Goal: Check status: Check status

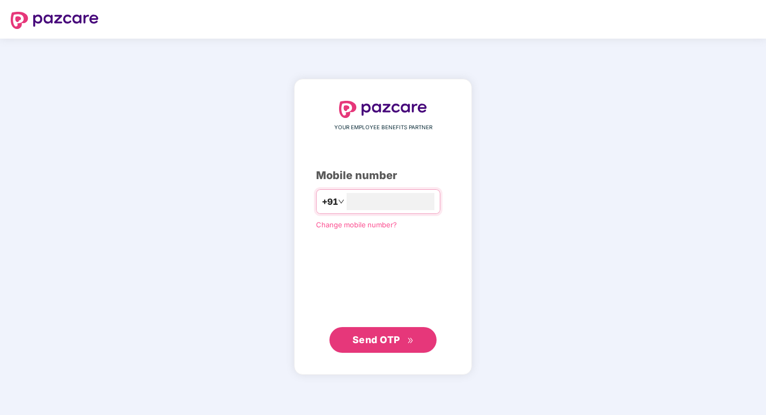
type input "**********"
click at [361, 347] on button "Send OTP" at bounding box center [383, 340] width 107 height 26
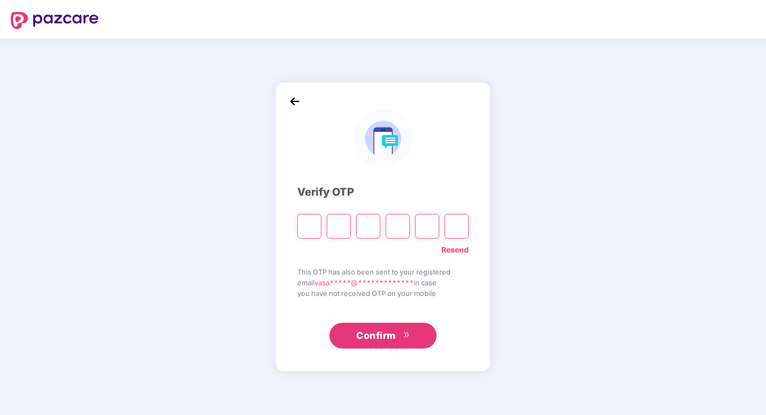
type input "*"
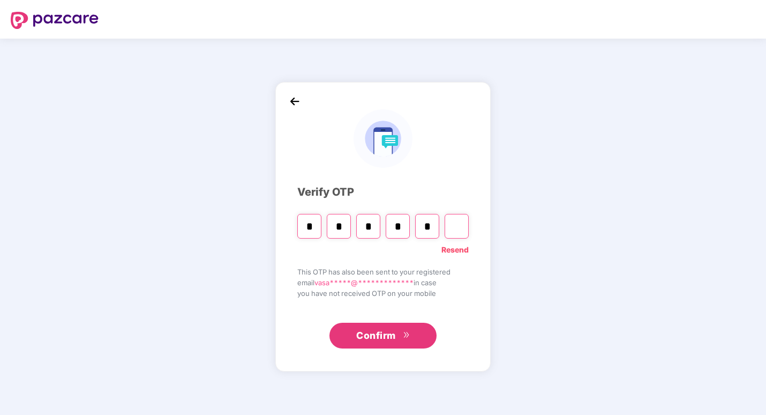
type input "*"
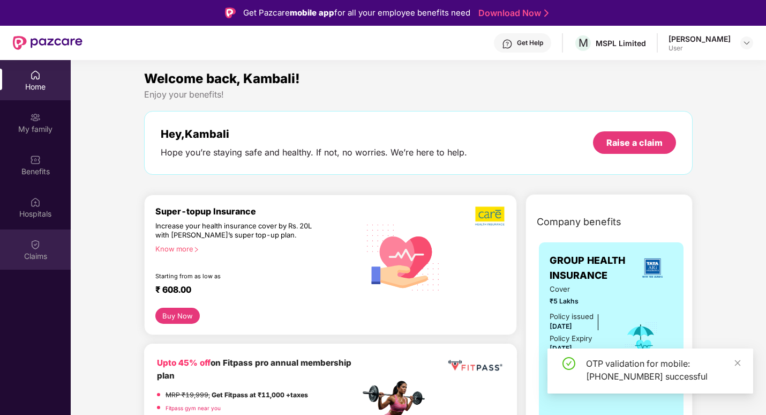
click at [39, 251] on div "Claims" at bounding box center [35, 256] width 71 height 11
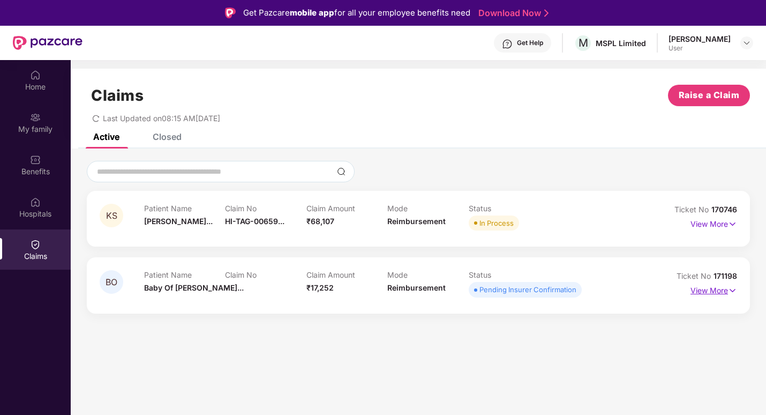
click at [706, 289] on p "View More" at bounding box center [714, 289] width 47 height 14
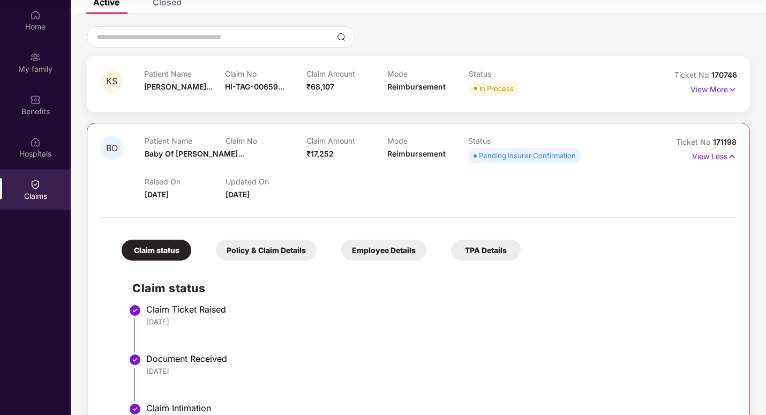
scroll to position [58, 0]
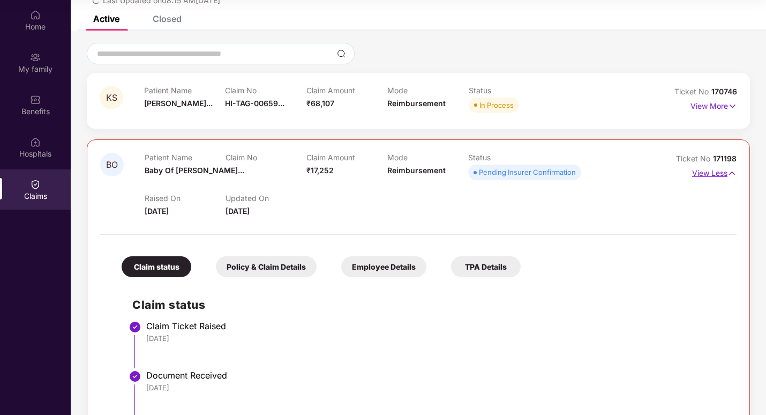
click at [702, 175] on p "View Less" at bounding box center [714, 172] width 44 height 14
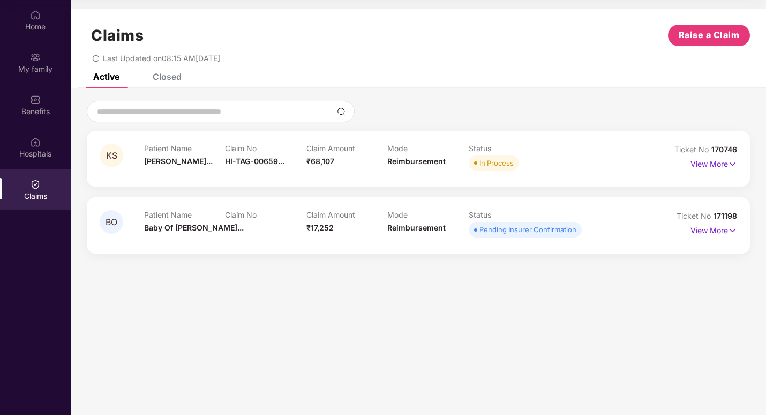
scroll to position [0, 0]
click at [713, 166] on p "View More" at bounding box center [714, 162] width 47 height 14
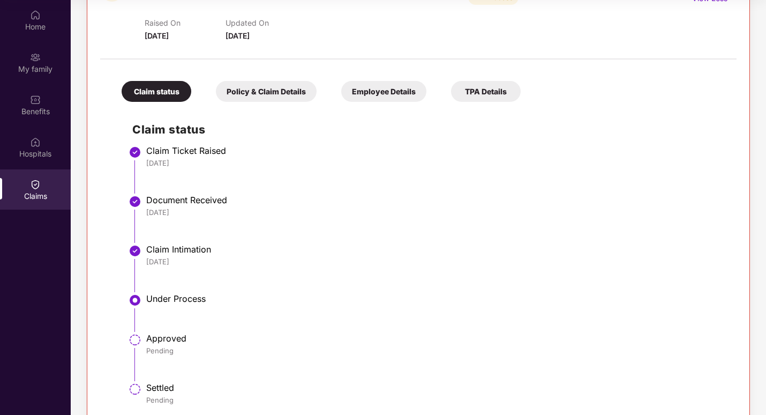
scroll to position [147, 0]
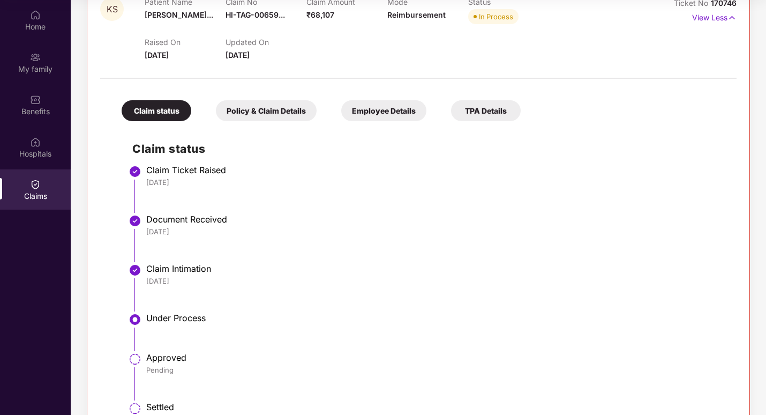
click at [398, 117] on div "Employee Details" at bounding box center [383, 110] width 85 height 21
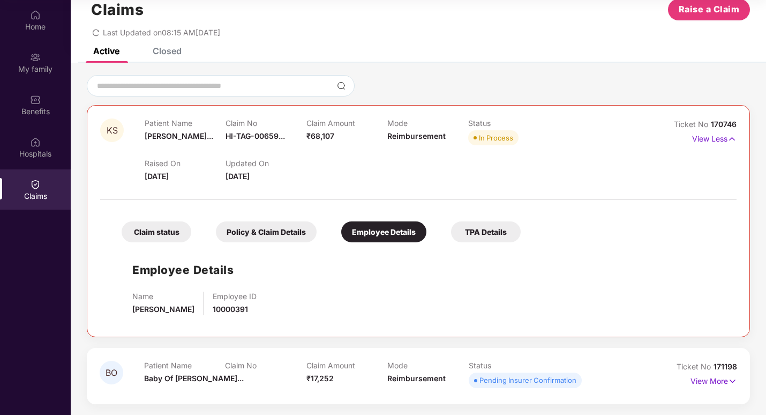
click at [467, 128] on div "Mode Reimbursement" at bounding box center [427, 132] width 81 height 29
click at [470, 125] on p "Status" at bounding box center [508, 122] width 81 height 9
click at [462, 127] on p "Mode" at bounding box center [427, 122] width 81 height 9
click at [488, 237] on div "TPA Details" at bounding box center [486, 231] width 70 height 21
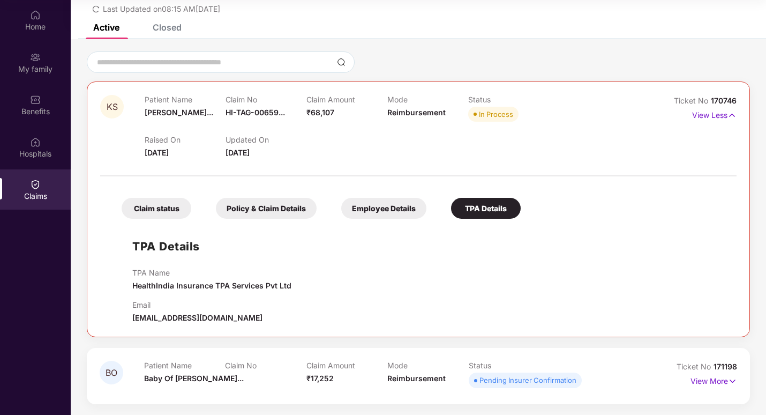
click at [126, 199] on div "Claim status" at bounding box center [157, 208] width 70 height 21
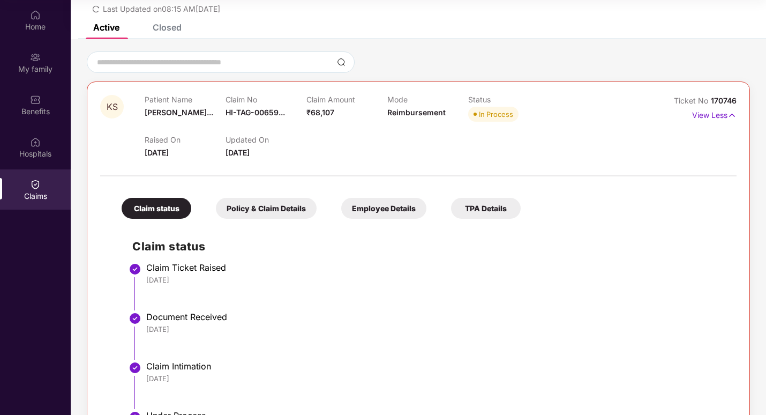
scroll to position [147, 0]
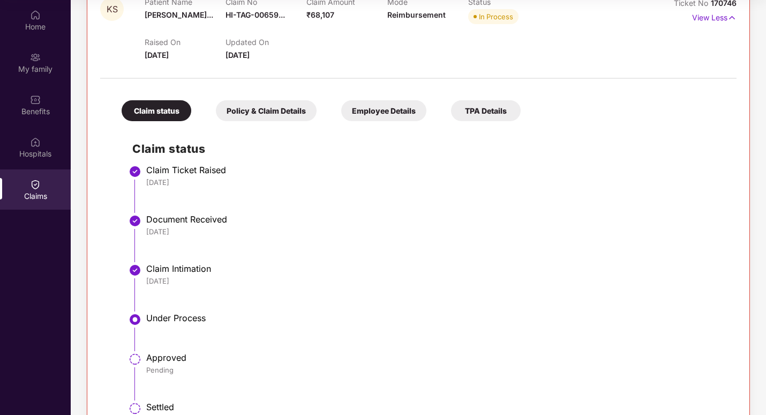
click at [253, 111] on div "Policy & Claim Details" at bounding box center [266, 110] width 101 height 21
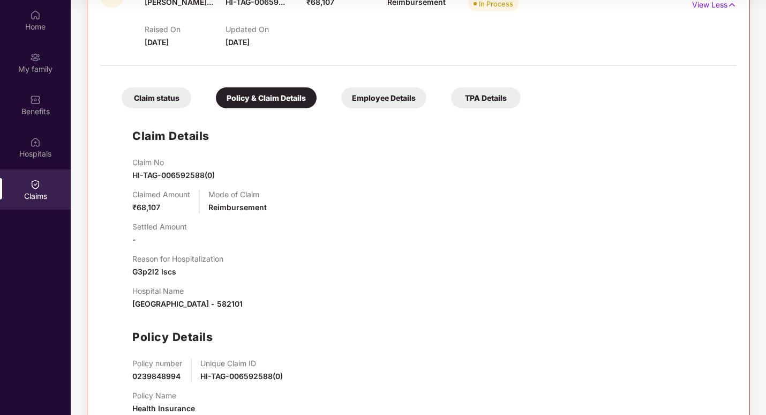
scroll to position [152, 0]
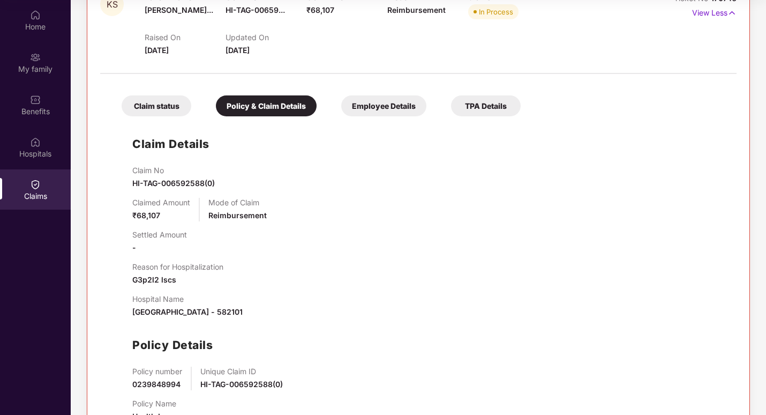
click at [138, 100] on div "Claim status" at bounding box center [157, 105] width 70 height 21
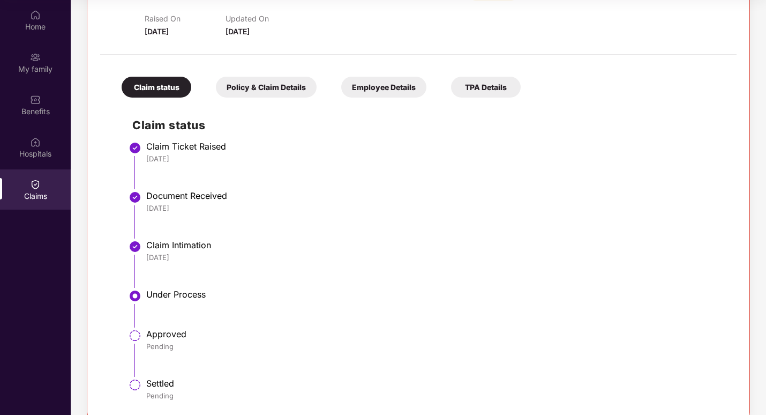
scroll to position [147, 0]
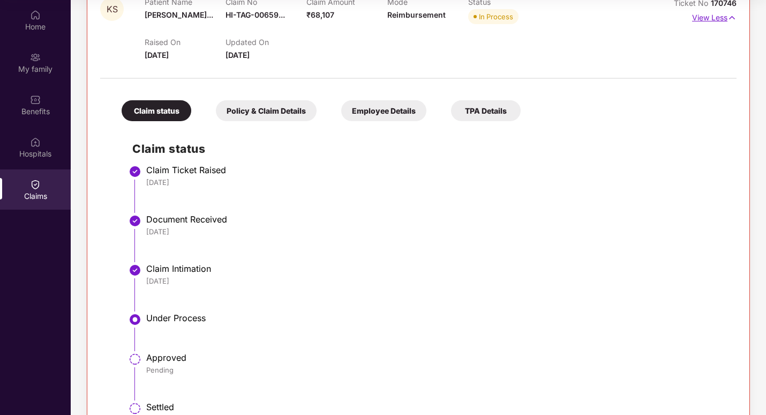
click at [698, 13] on p "View Less" at bounding box center [714, 16] width 44 height 14
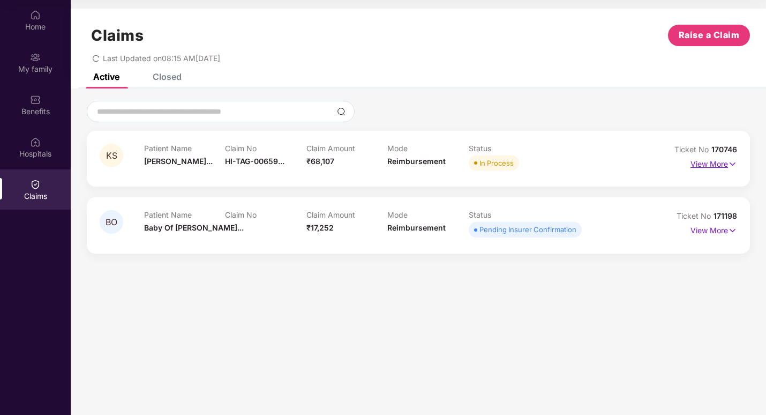
scroll to position [0, 0]
click at [712, 223] on p "View More" at bounding box center [714, 229] width 47 height 14
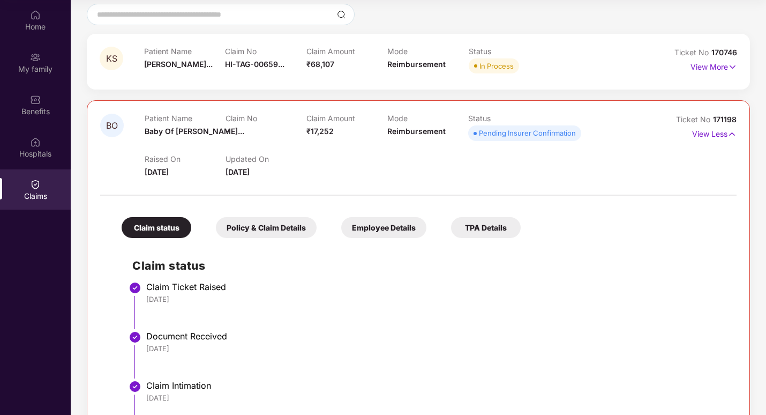
scroll to position [107, 0]
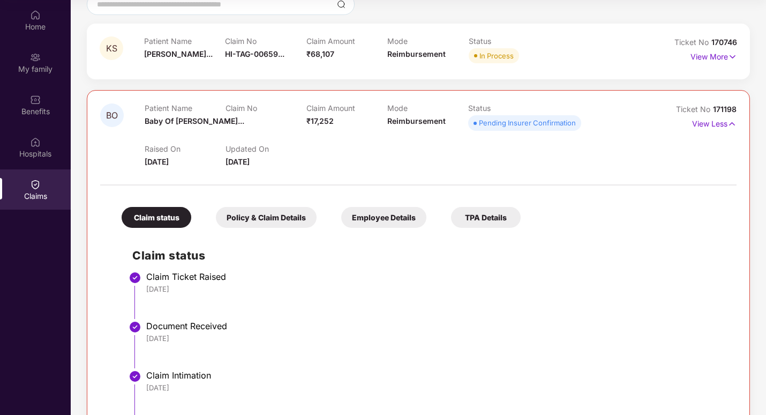
click at [255, 216] on div "Policy & Claim Details" at bounding box center [266, 217] width 101 height 21
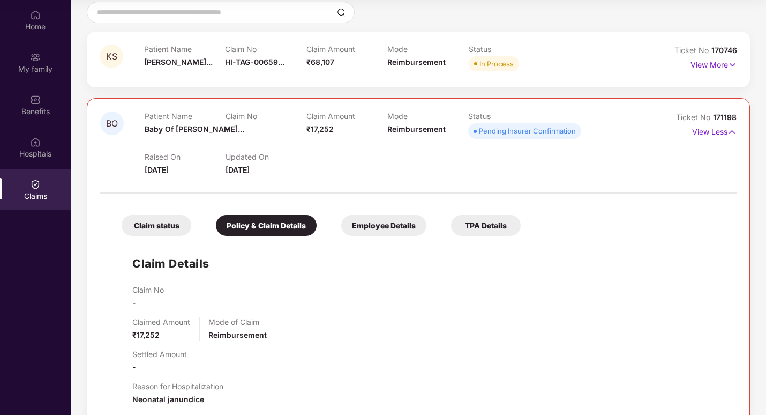
scroll to position [98, 0]
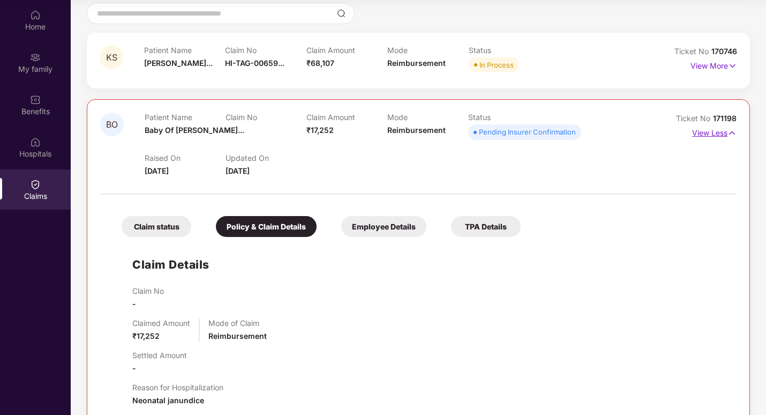
click at [698, 137] on p "View Less" at bounding box center [714, 131] width 44 height 14
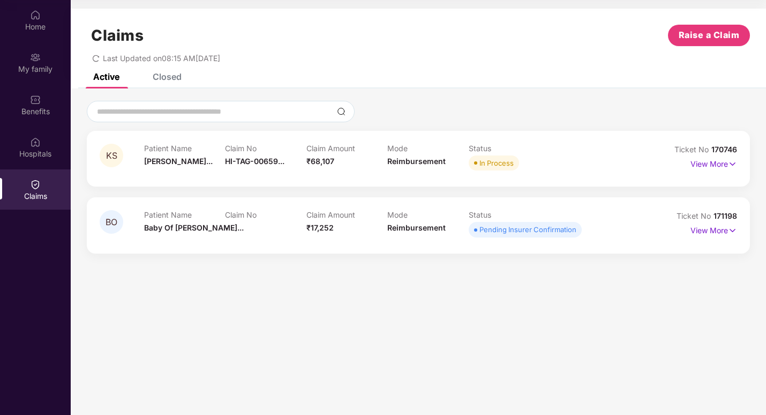
scroll to position [0, 0]
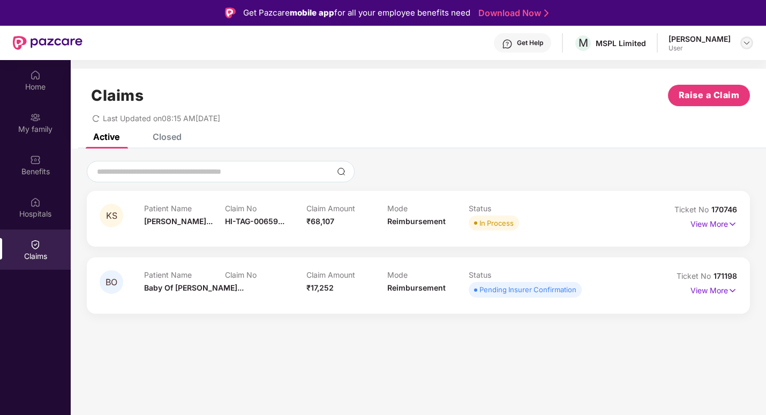
click at [747, 42] on img at bounding box center [747, 43] width 9 height 9
click at [705, 227] on p "View More" at bounding box center [714, 222] width 47 height 14
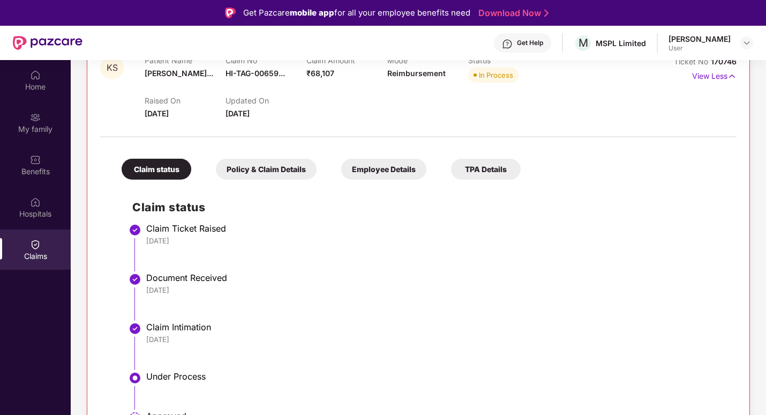
scroll to position [147, 0]
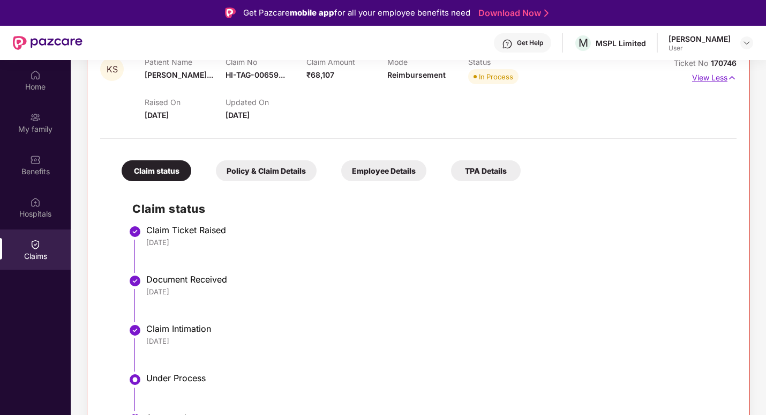
click at [715, 80] on p "View Less" at bounding box center [714, 76] width 44 height 14
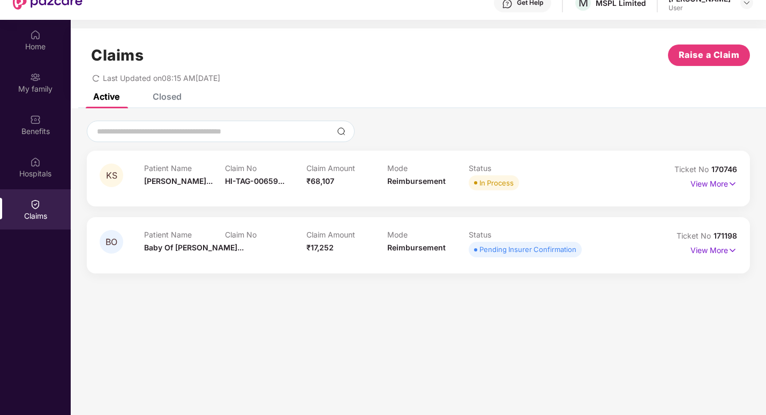
scroll to position [54, 0]
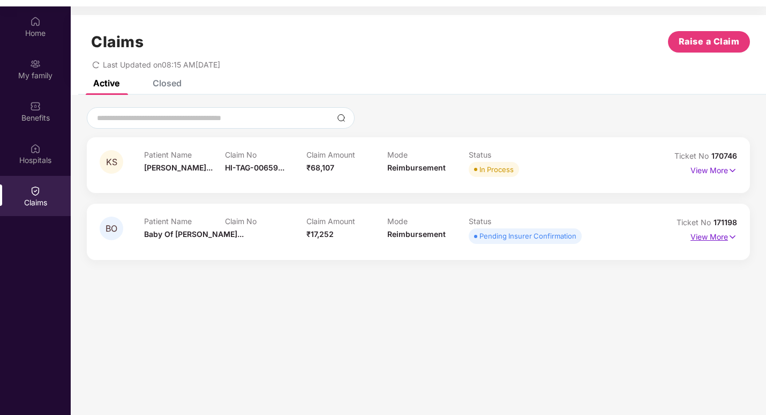
click at [721, 236] on p "View More" at bounding box center [714, 235] width 47 height 14
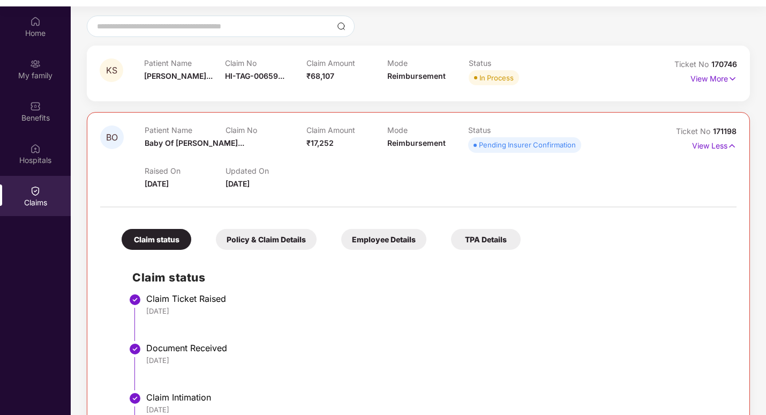
scroll to position [58, 0]
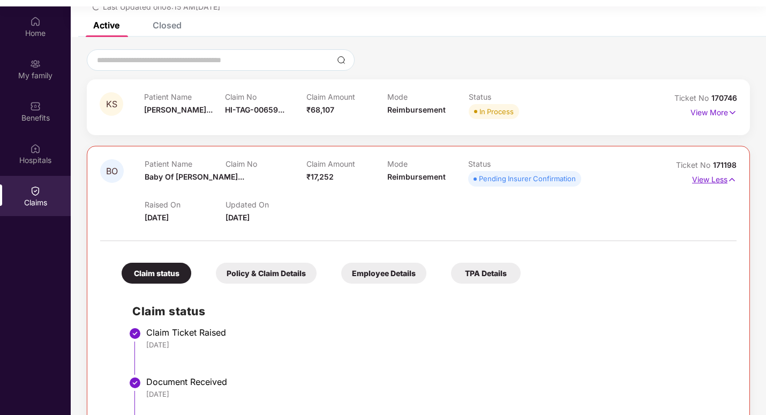
click at [712, 181] on p "View Less" at bounding box center [714, 178] width 44 height 14
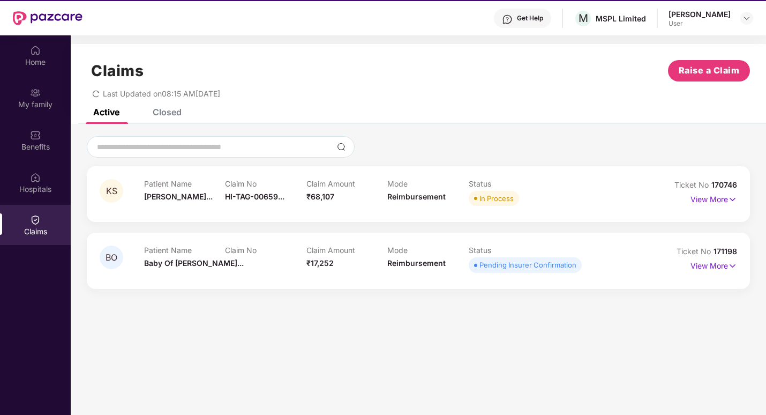
scroll to position [0, 0]
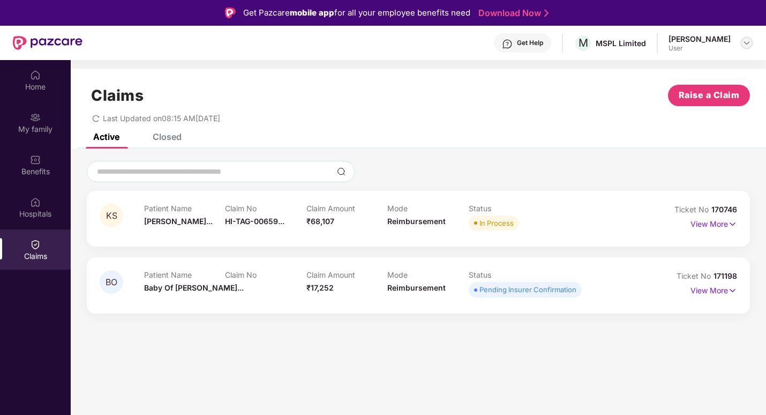
click at [749, 46] on img at bounding box center [747, 43] width 9 height 9
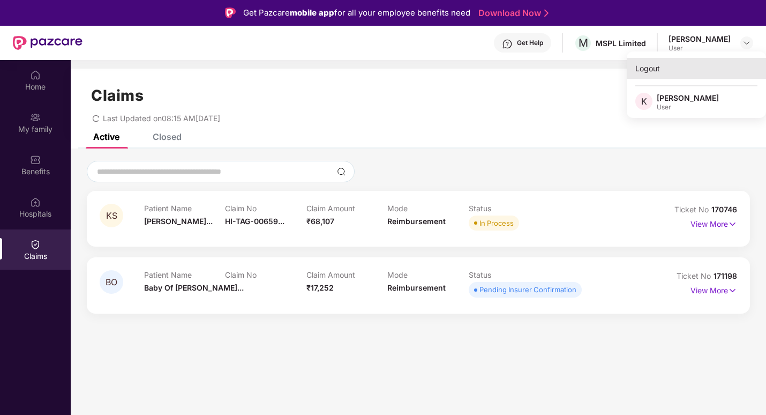
click at [649, 69] on div "Logout" at bounding box center [696, 68] width 139 height 21
